Goal: Find specific page/section: Find specific page/section

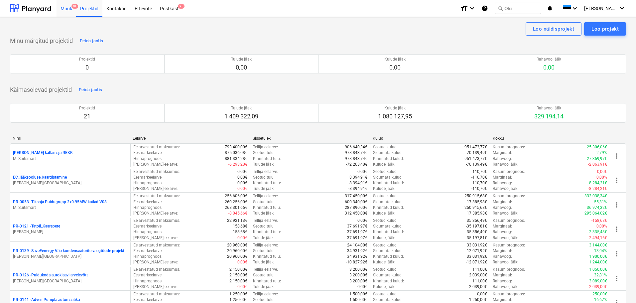
click at [66, 11] on div "Müük 9+" at bounding box center [67, 8] width 20 height 17
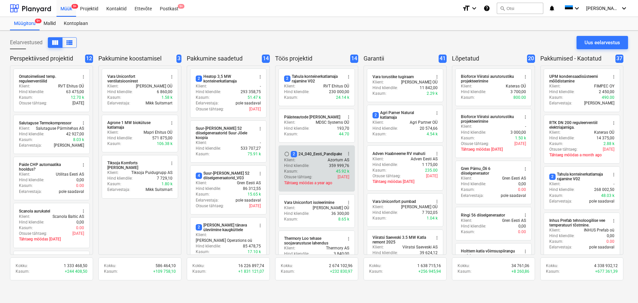
click at [297, 157] on div "Klient : Azortum AS" at bounding box center [316, 160] width 65 height 6
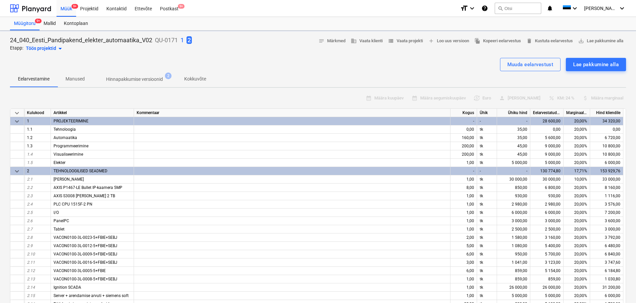
type textarea "x"
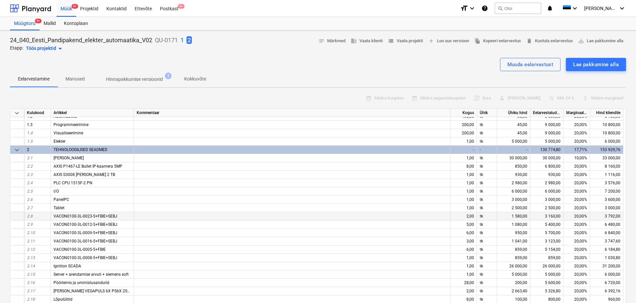
scroll to position [33, 0]
